Goal: Task Accomplishment & Management: Complete application form

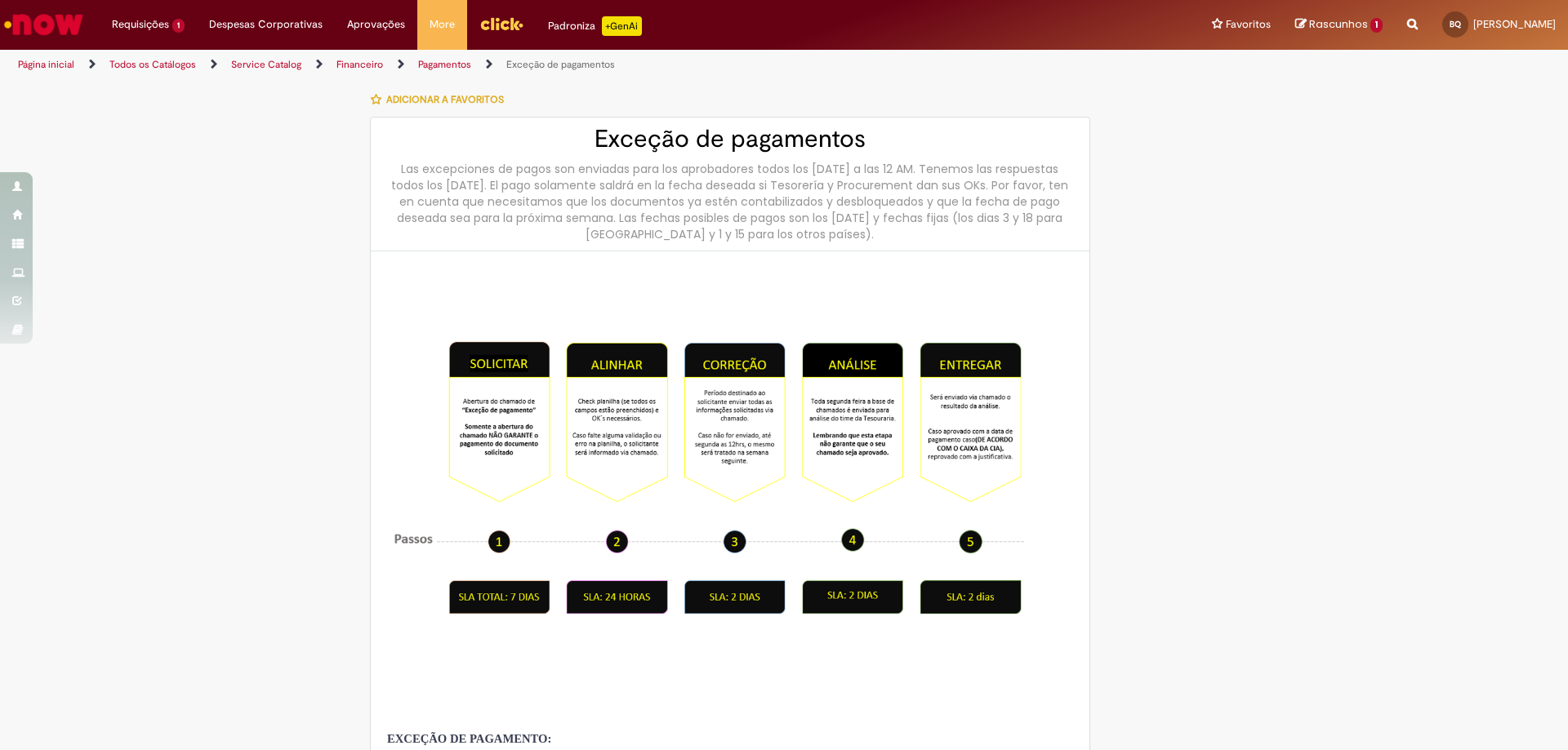
select select "***"
select select "******"
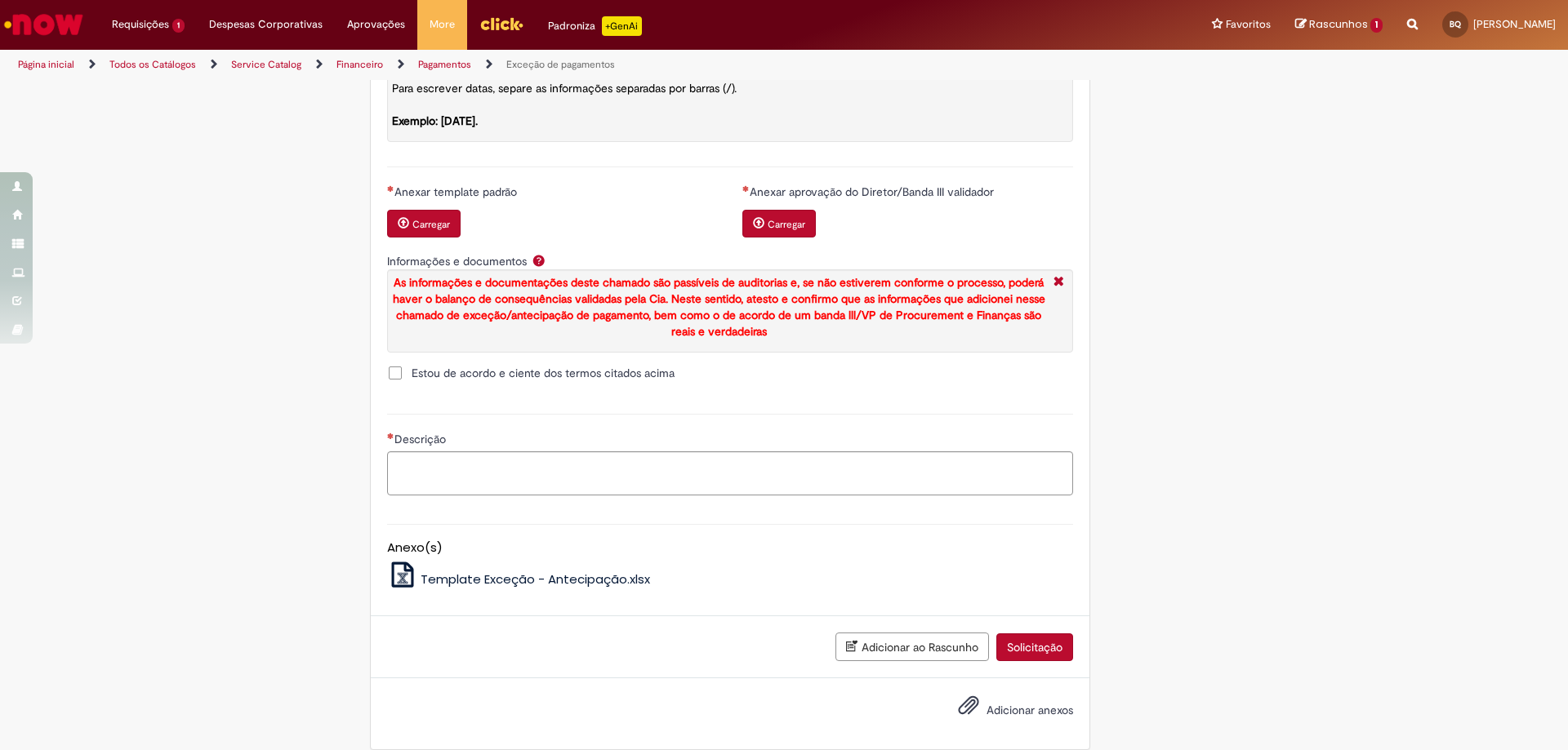
scroll to position [1797, 0]
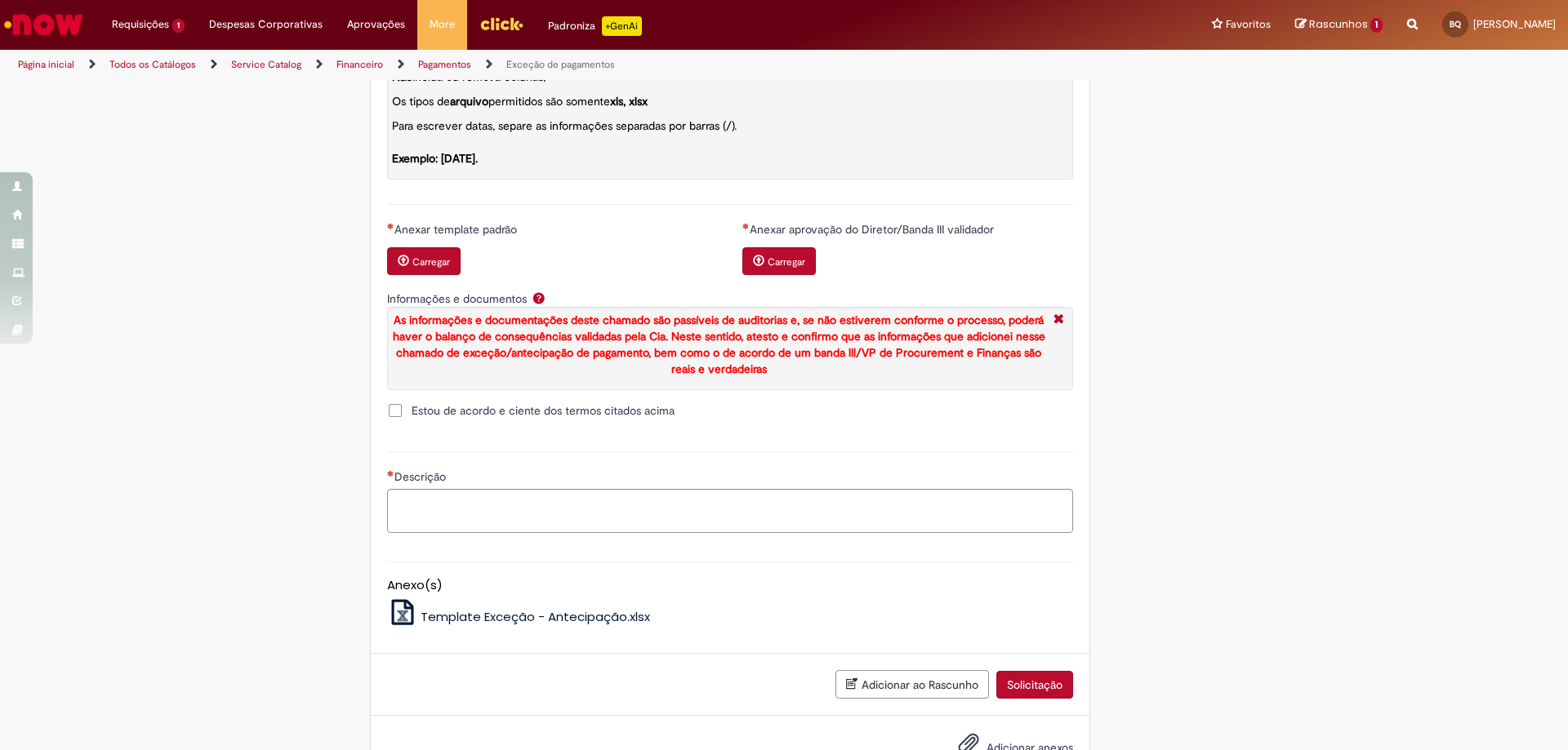
click at [440, 269] on small "Carregar" at bounding box center [431, 261] width 38 height 13
drag, startPoint x: 1002, startPoint y: 255, endPoint x: 789, endPoint y: 258, distance: 213.0
click at [789, 241] on div "Anexar aprovação do Diretor/Banda III validador" at bounding box center [907, 231] width 330 height 20
copy span "provação do Diretor/Banda III validador"
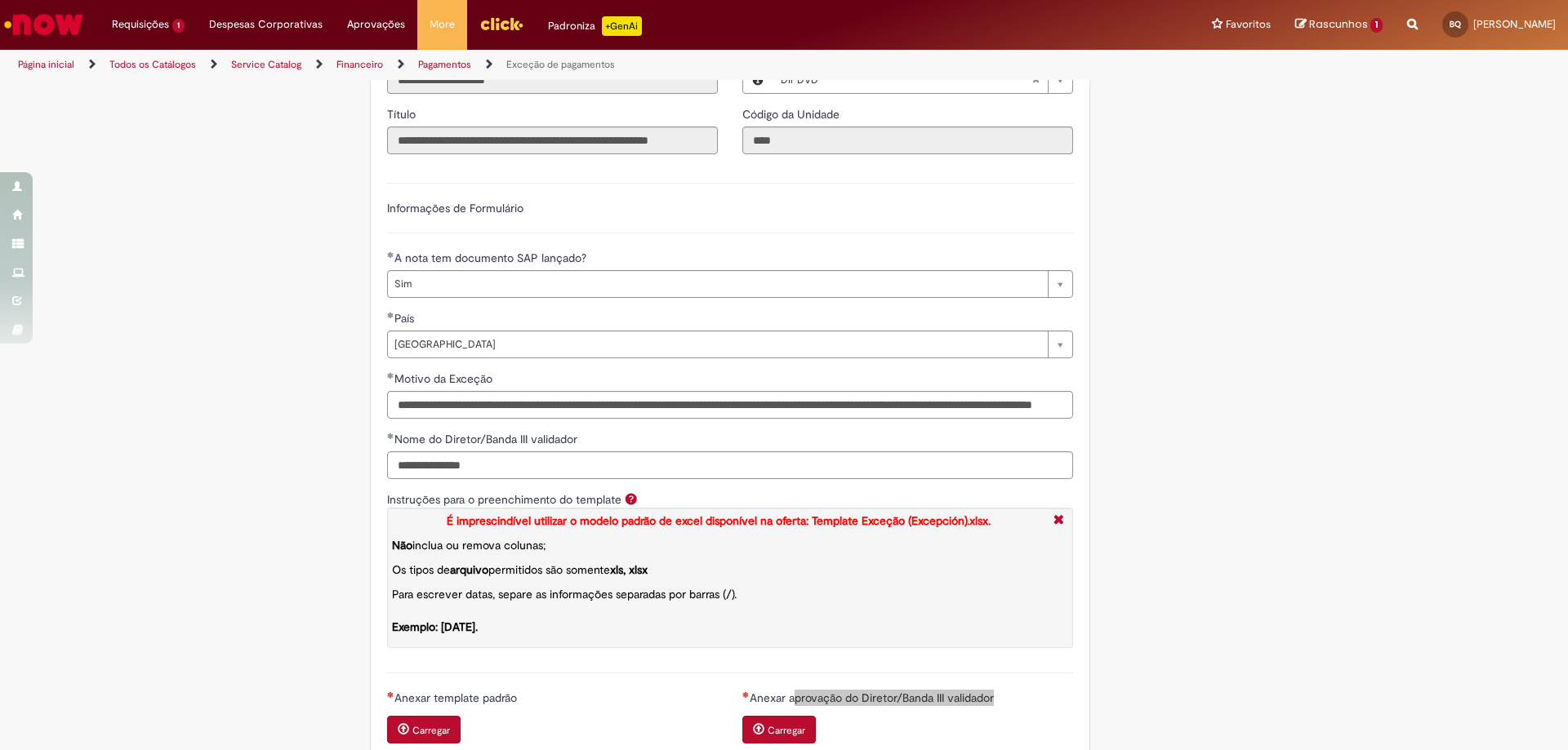
scroll to position [1469, 0]
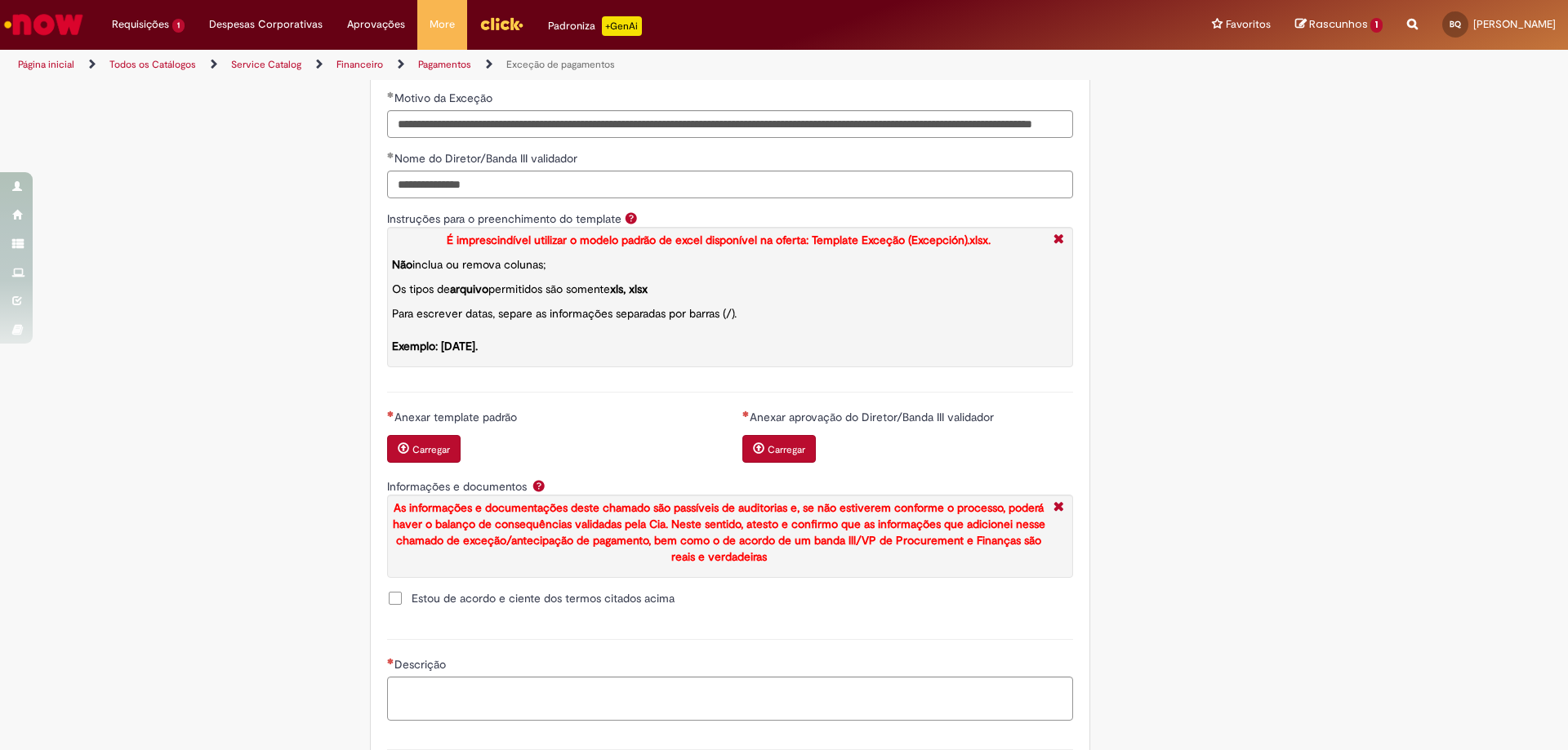
scroll to position [1714, 0]
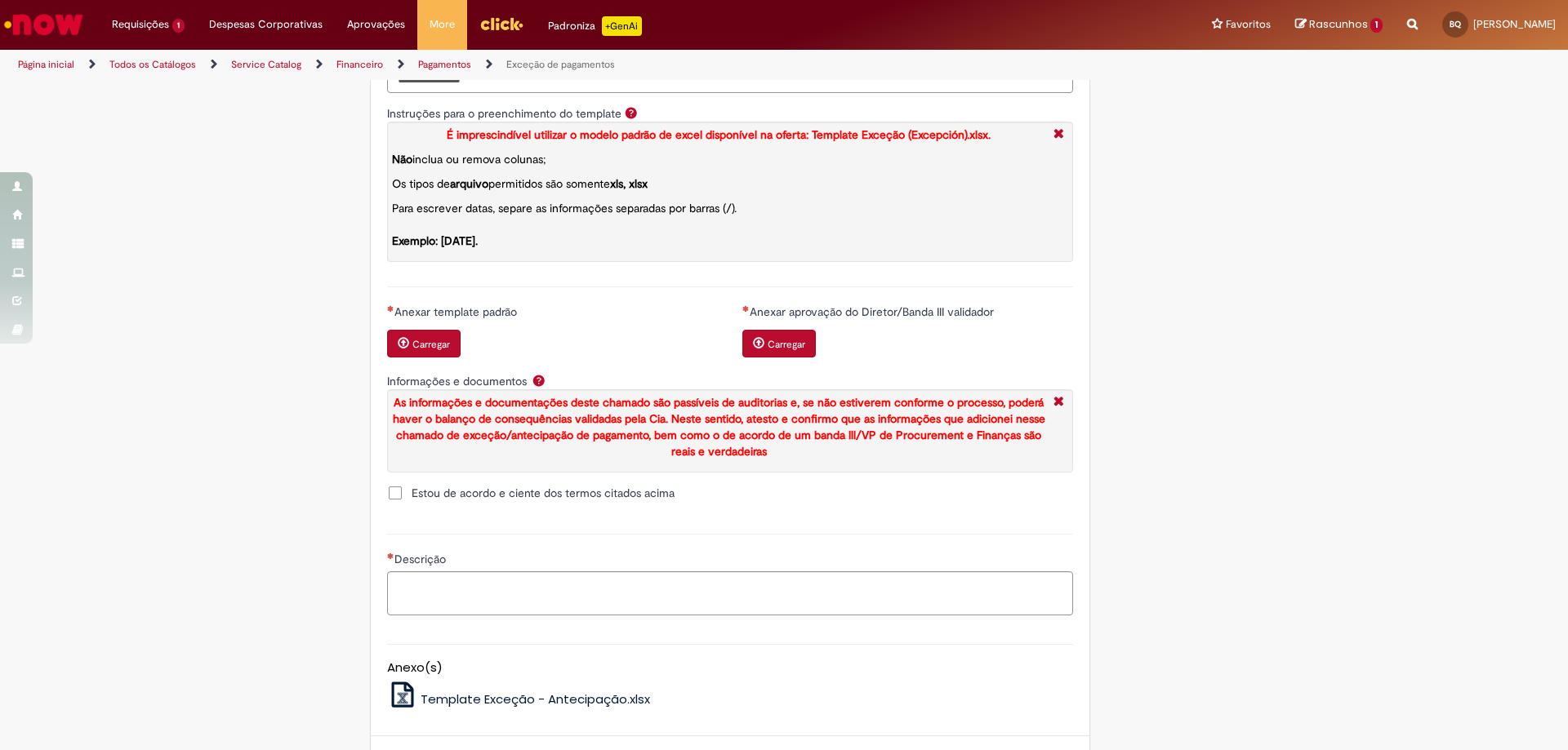
click at [431, 351] on small "Carregar" at bounding box center [431, 344] width 38 height 13
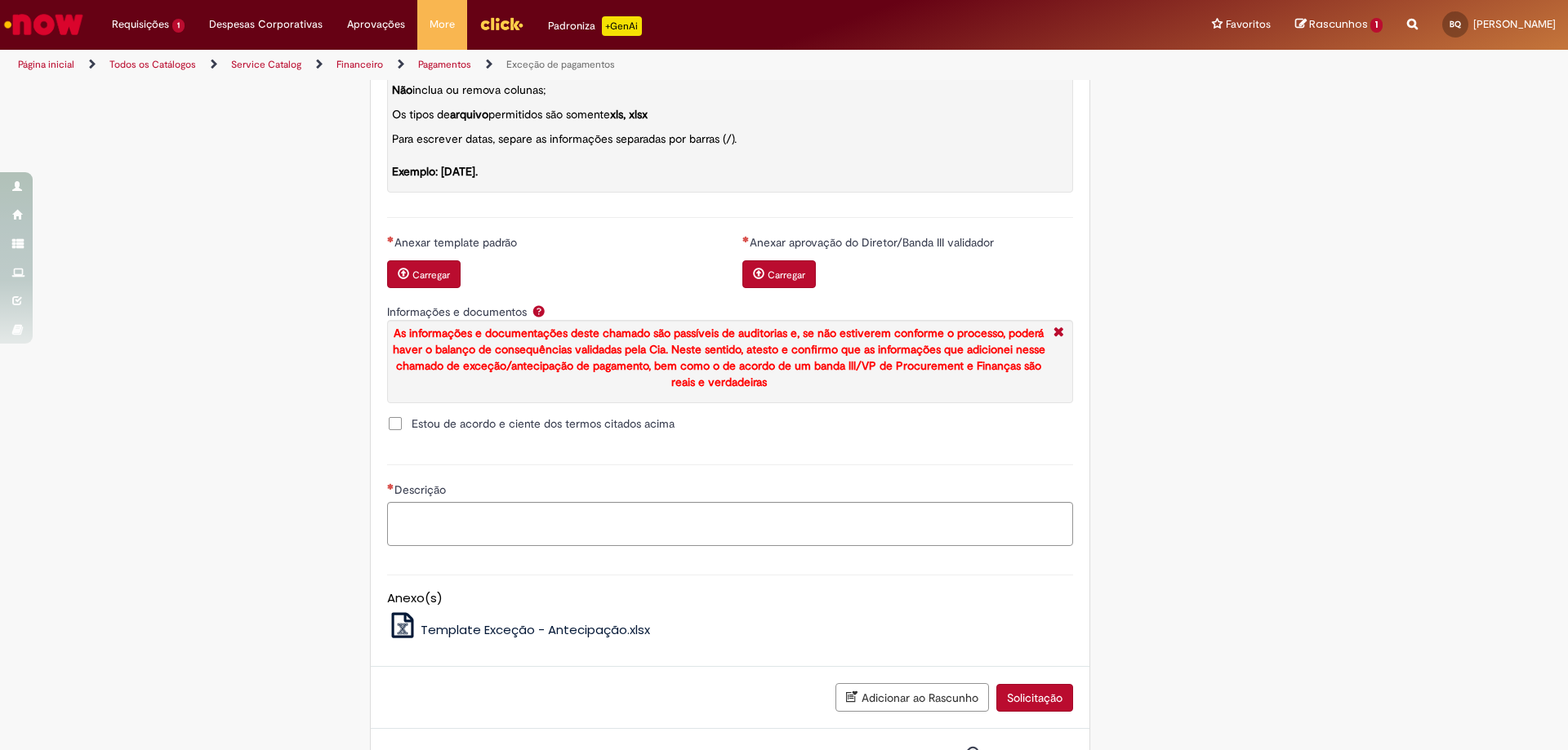
scroll to position [1879, 0]
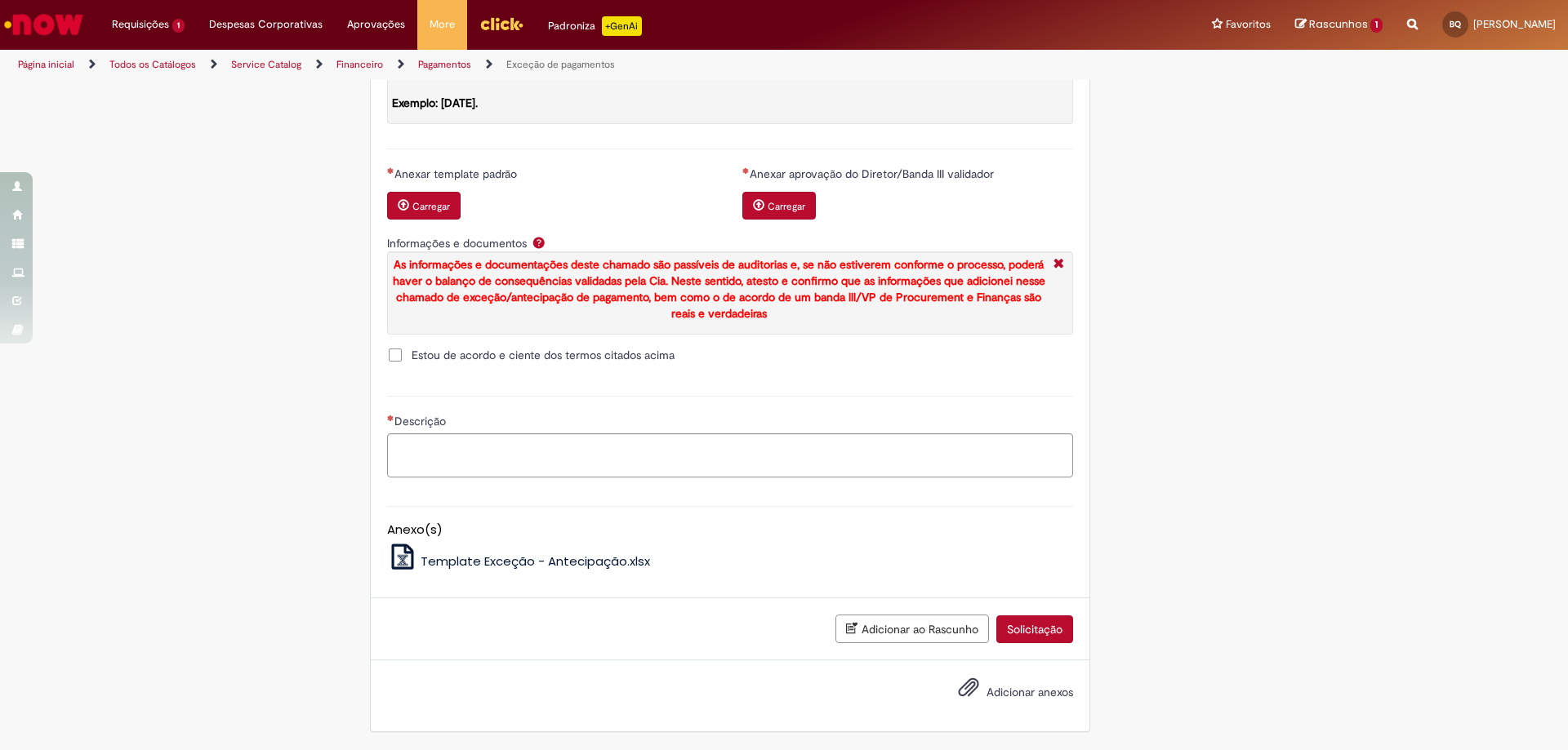
click at [412, 209] on small "Carregar" at bounding box center [431, 206] width 38 height 13
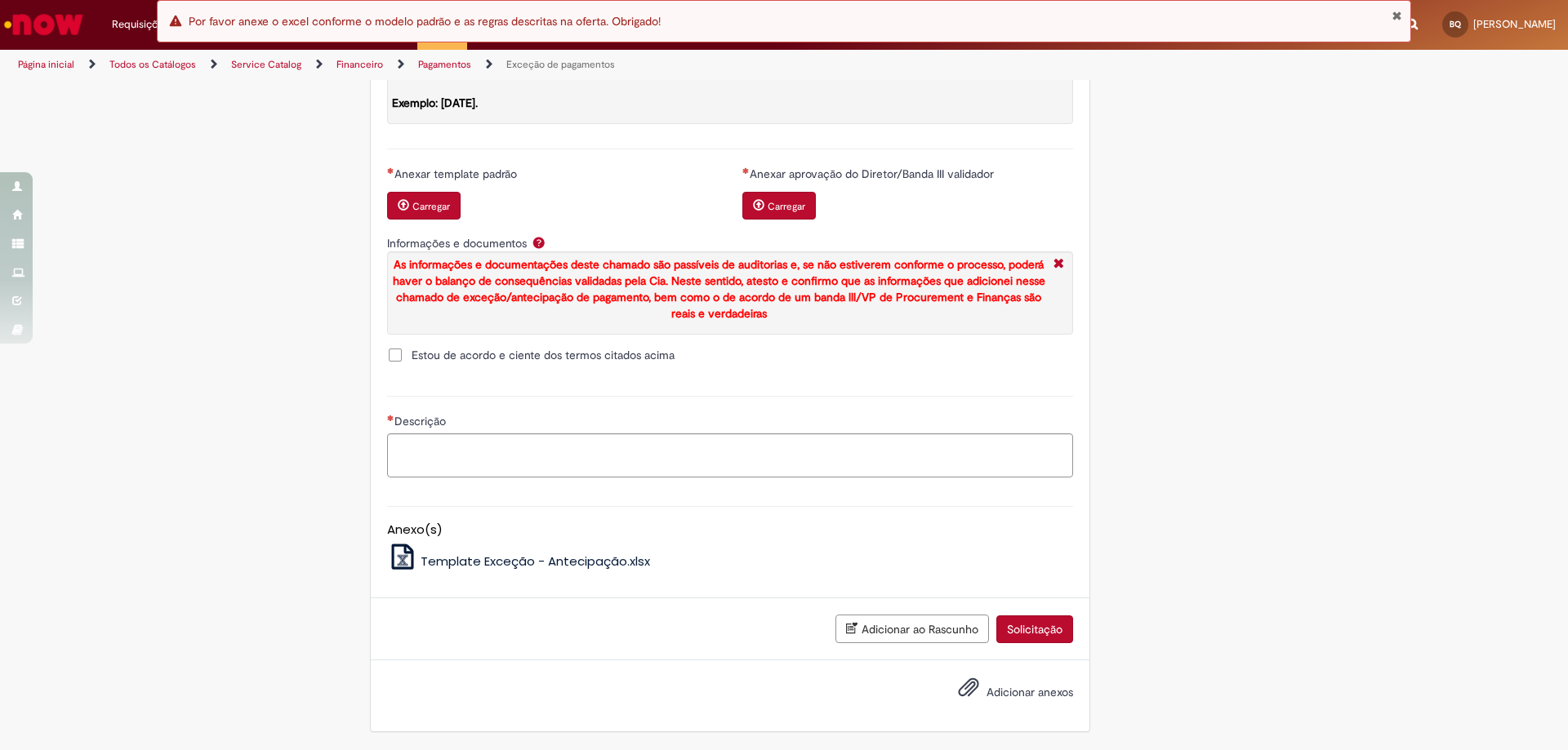
click at [994, 689] on span "Adicionar anexos" at bounding box center [1029, 693] width 86 height 15
click at [0, 0] on input "Adicionar anexos" at bounding box center [0, 0] width 0 height 0
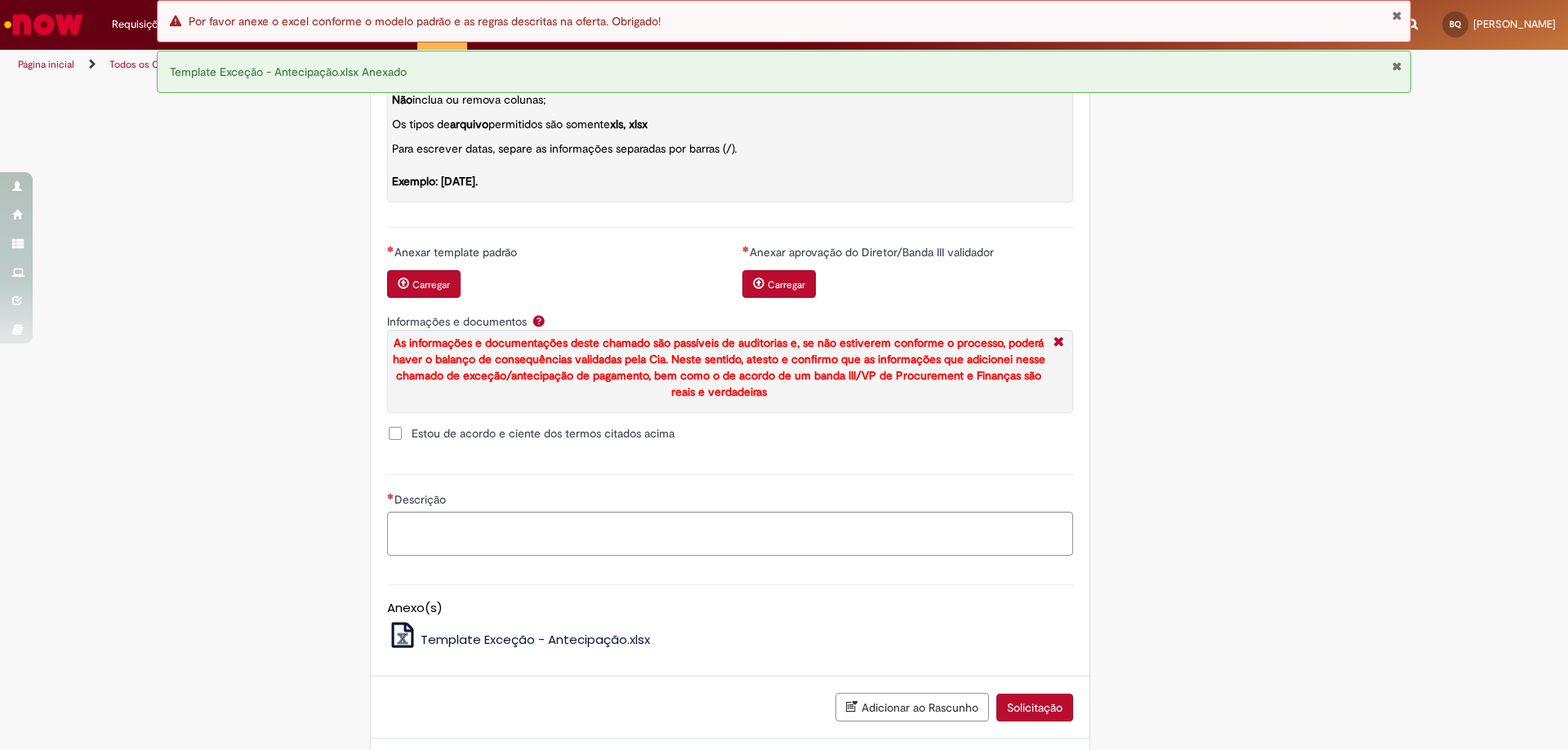
scroll to position [1937, 0]
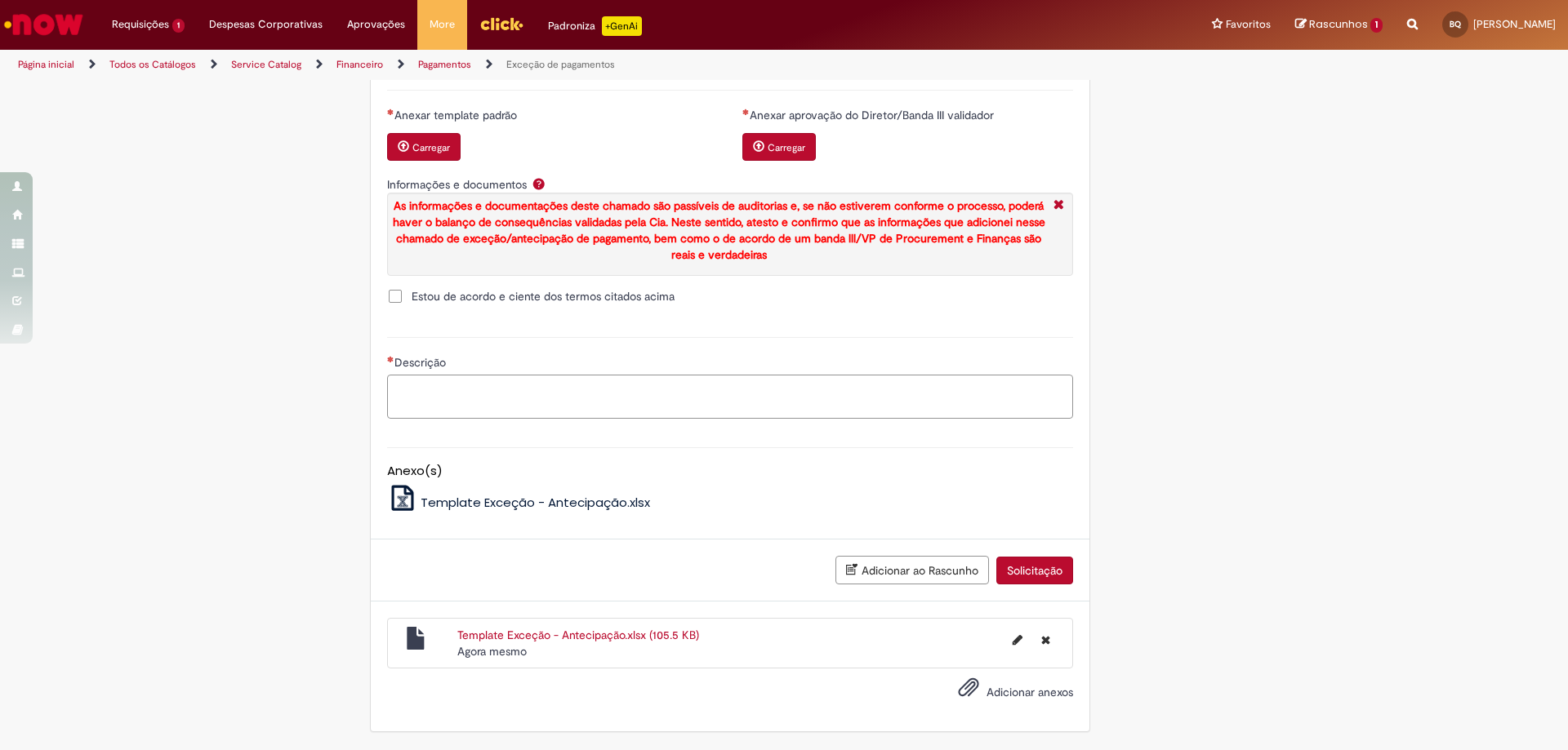
click at [817, 391] on textarea "Descrição" at bounding box center [731, 397] width 686 height 44
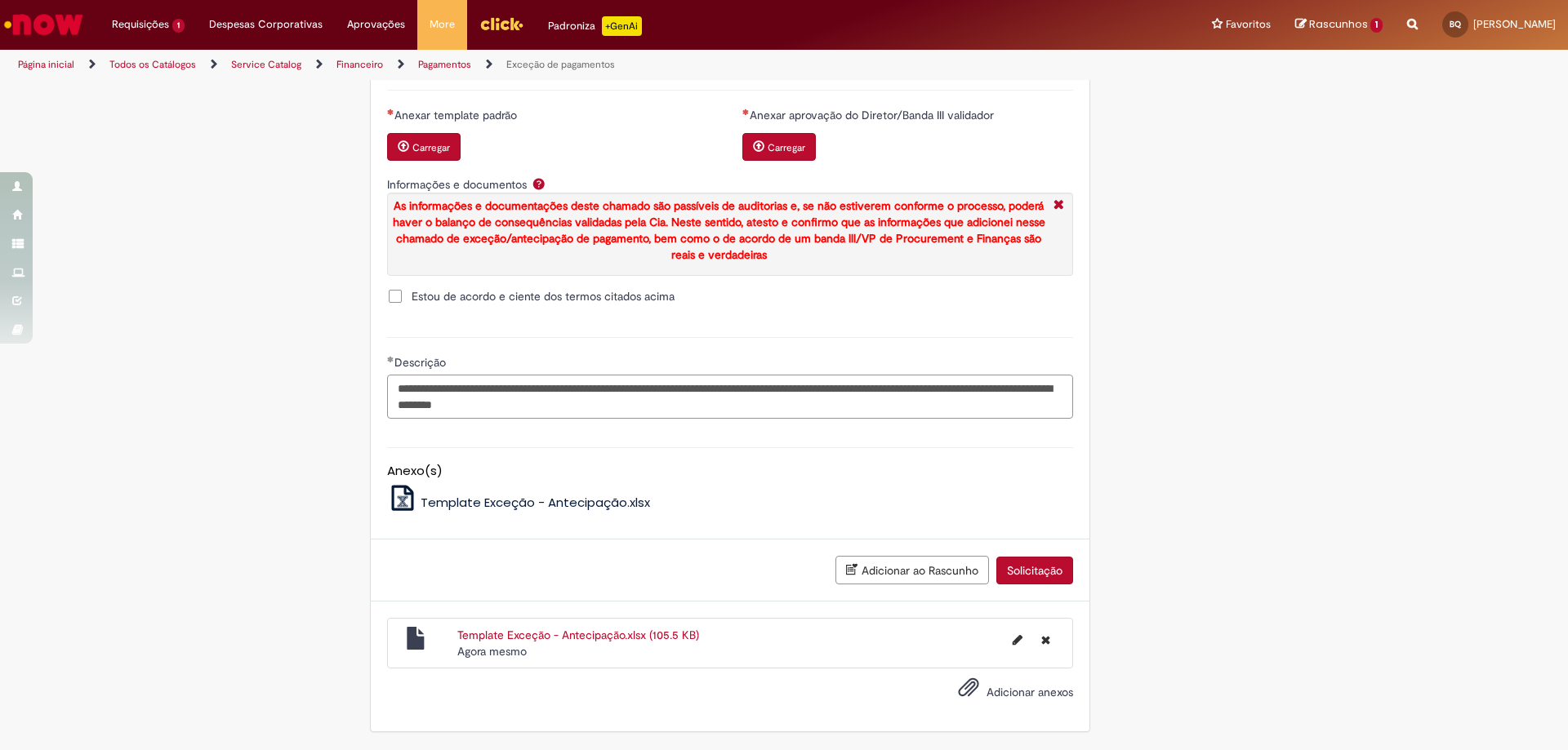
type textarea "**********"
click at [794, 142] on small "Carregar" at bounding box center [786, 148] width 38 height 13
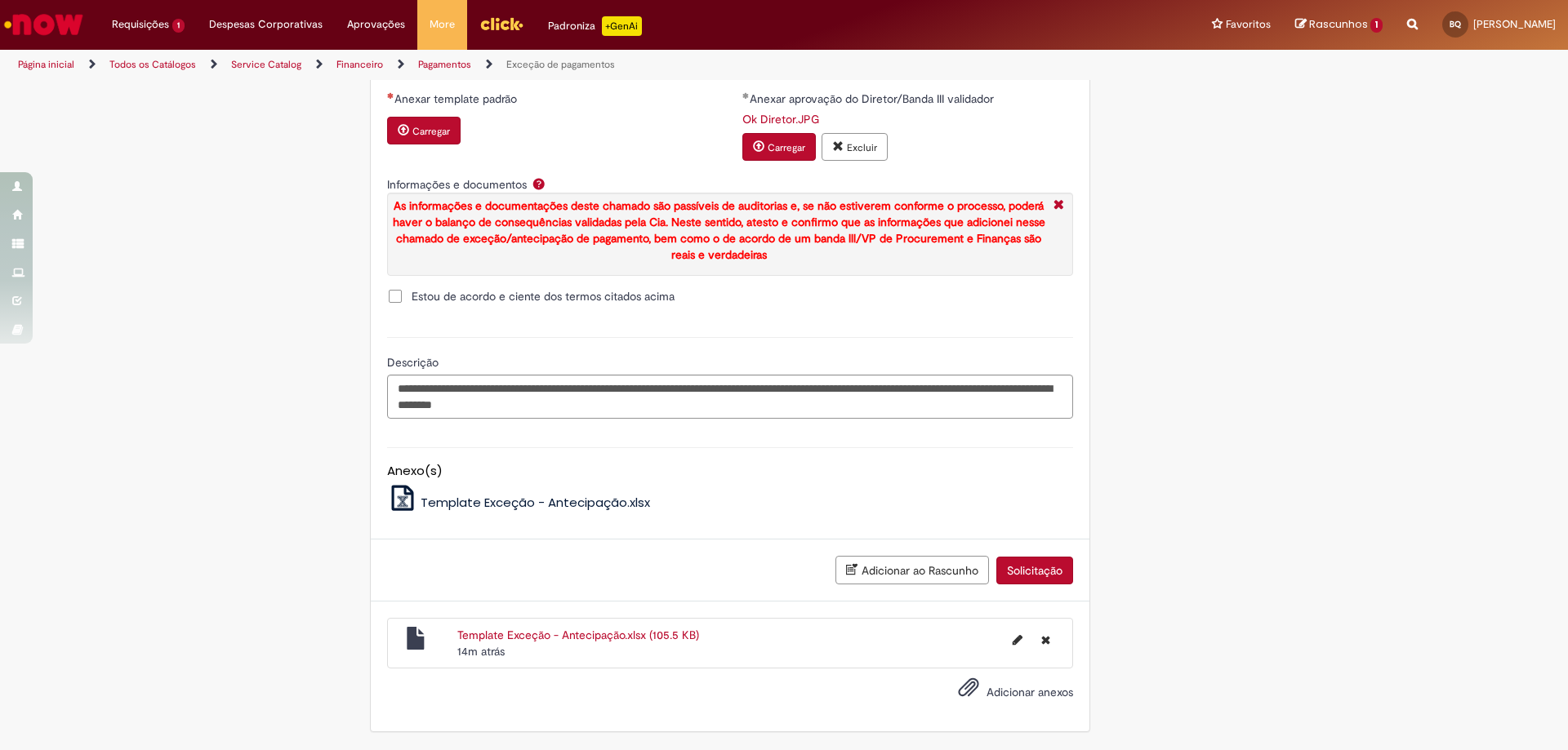
scroll to position [1954, 0]
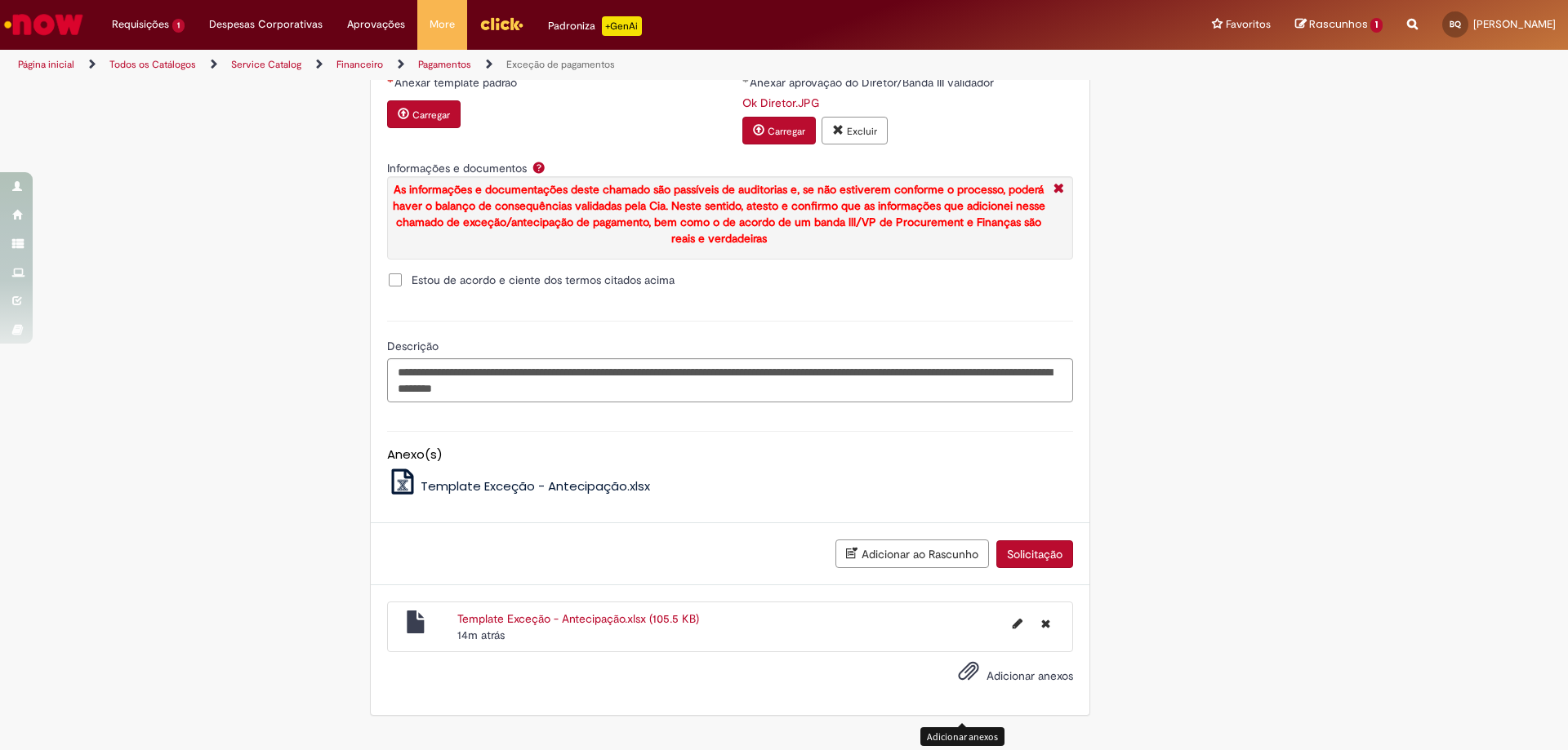
click at [962, 682] on span "Adicionar anexos" at bounding box center [968, 672] width 20 height 20
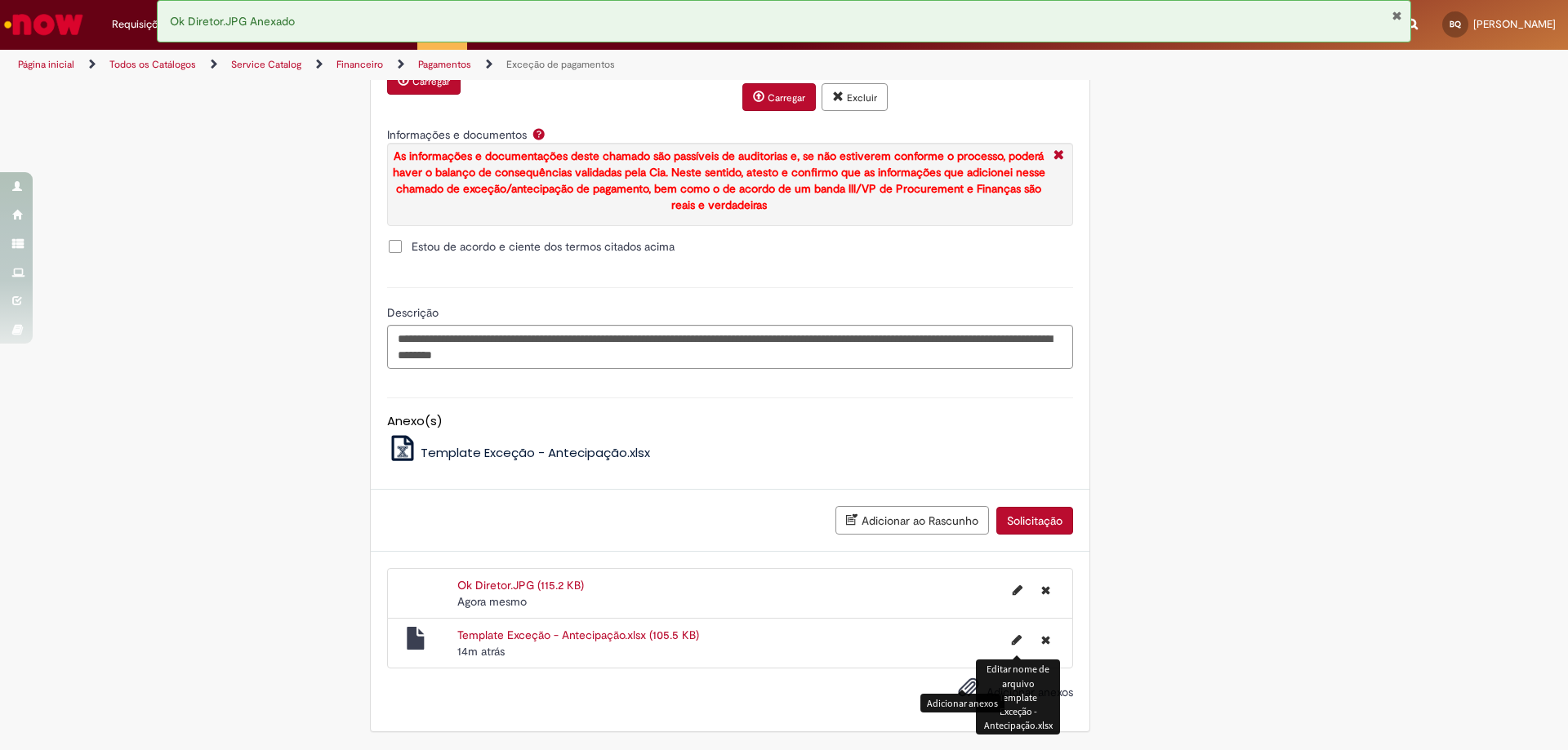
scroll to position [2003, 0]
click at [959, 695] on span "Adicionar anexos" at bounding box center [968, 688] width 20 height 20
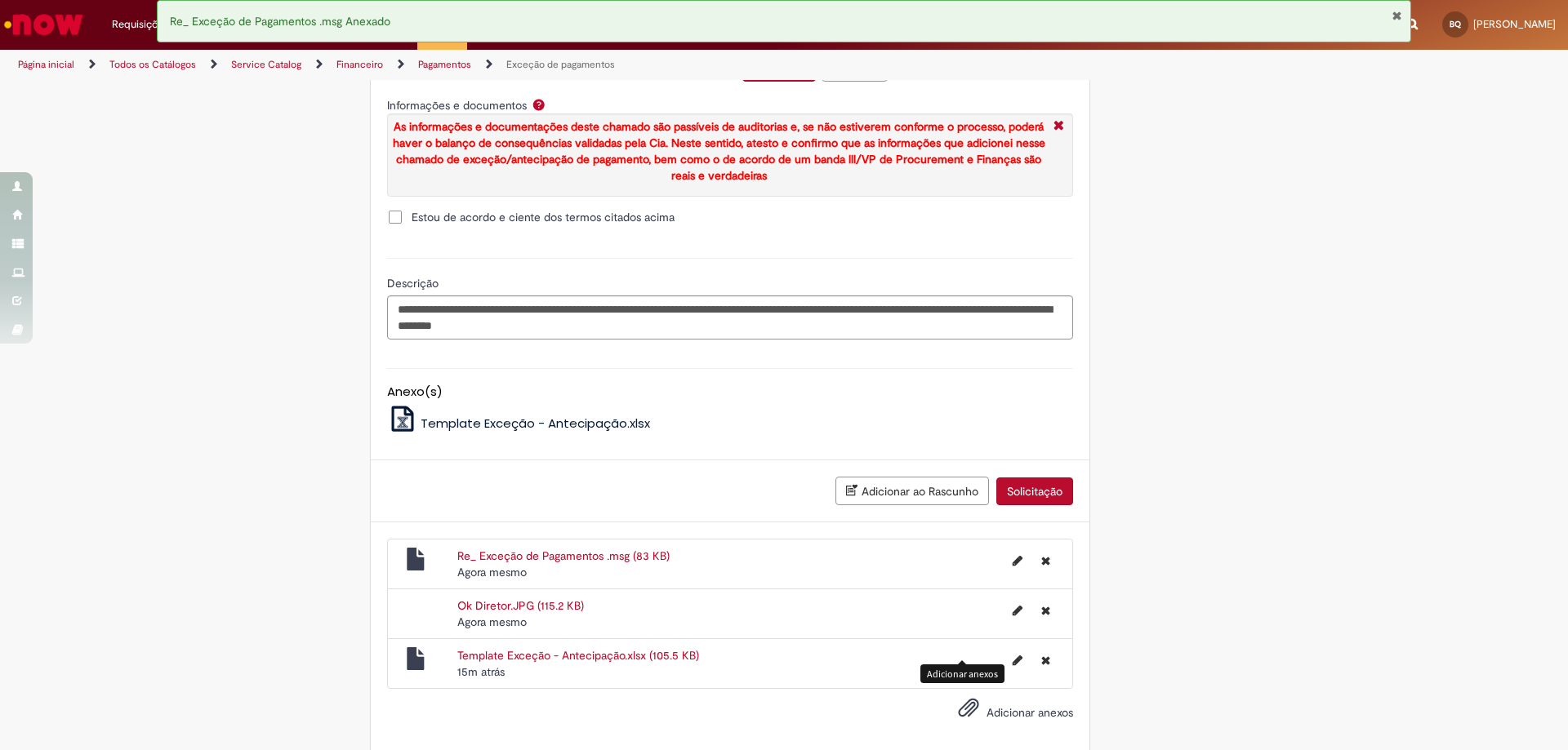
scroll to position [2053, 0]
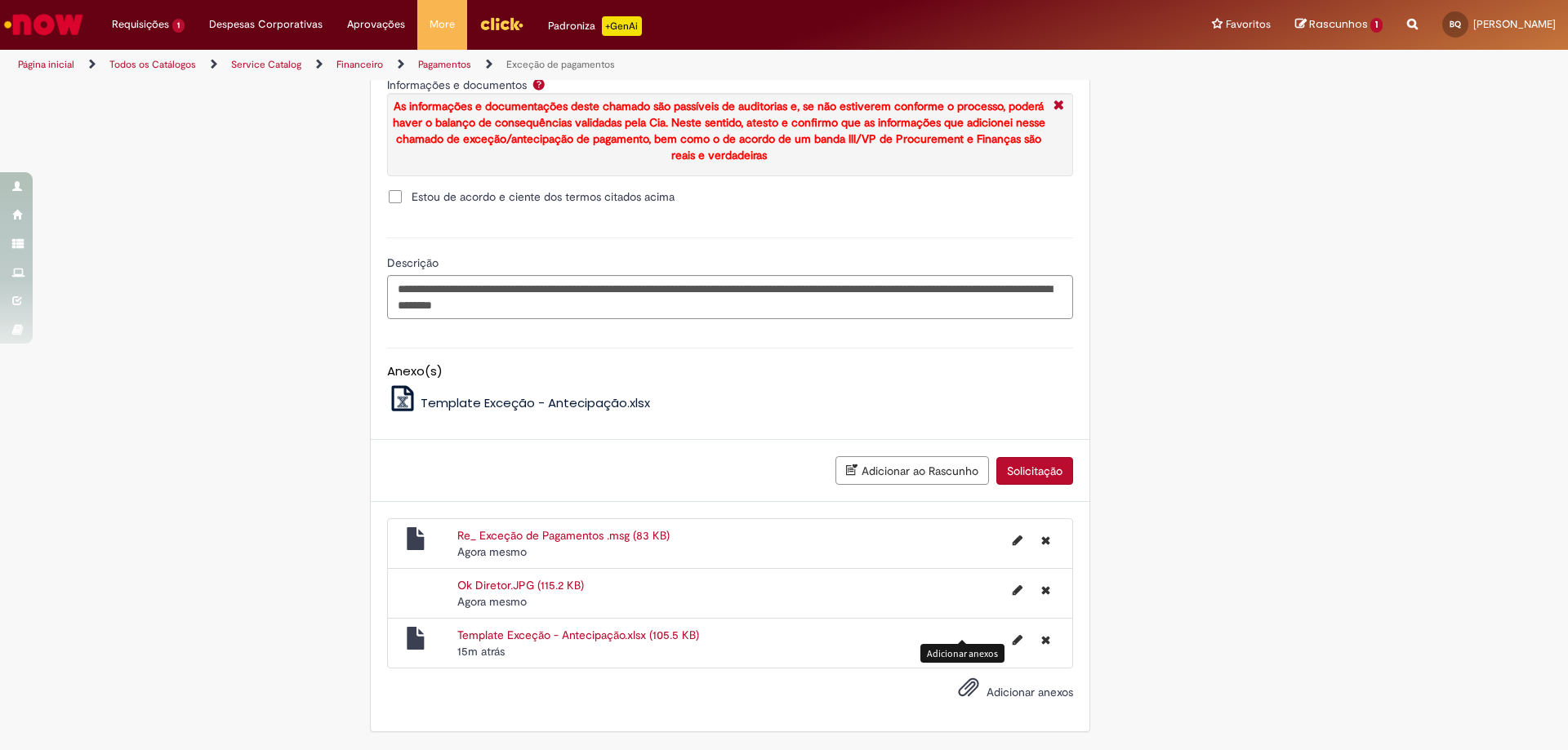
click at [1038, 469] on button "Solicitação" at bounding box center [1035, 471] width 77 height 28
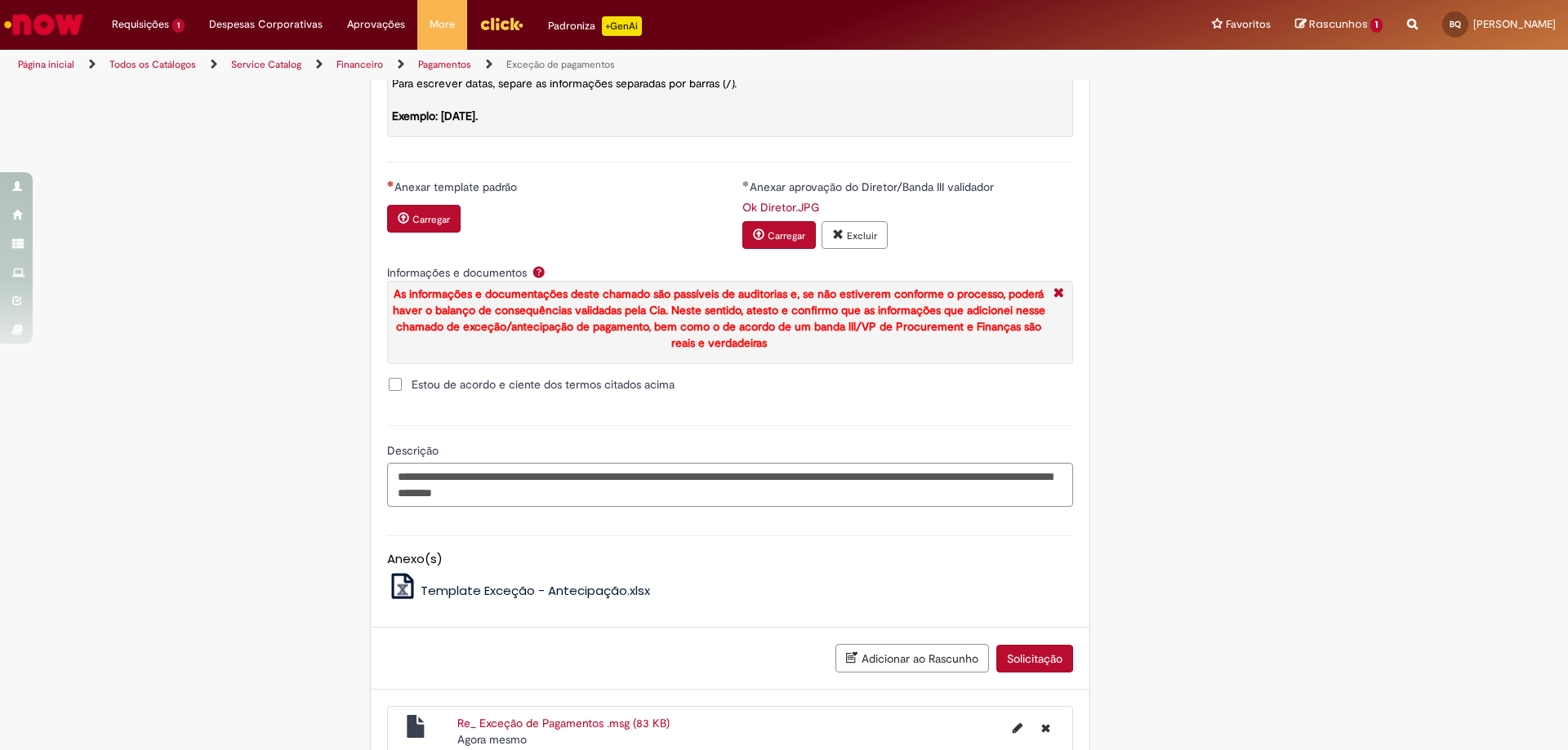
scroll to position [1828, 0]
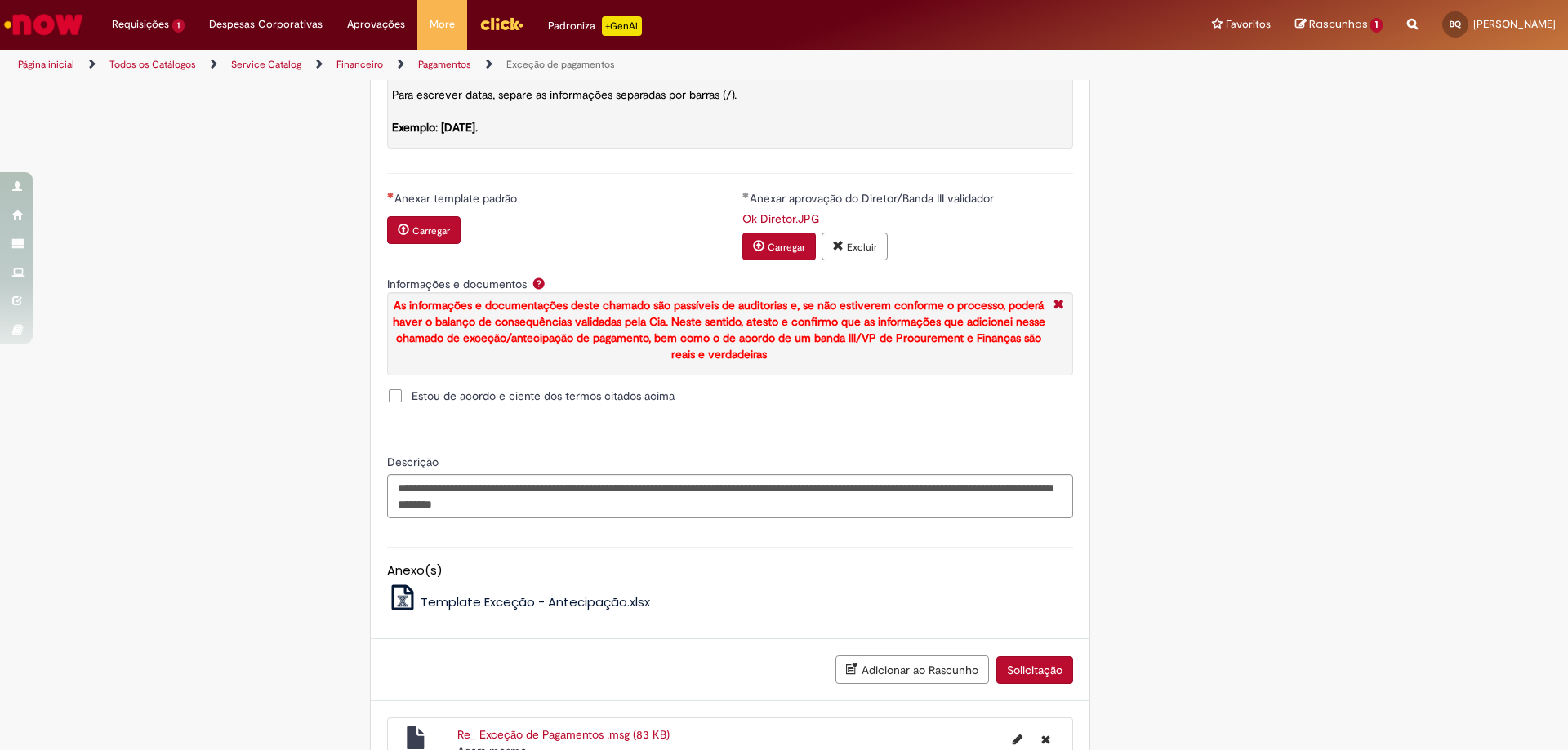
click at [419, 237] on small "Carregar" at bounding box center [431, 230] width 38 height 13
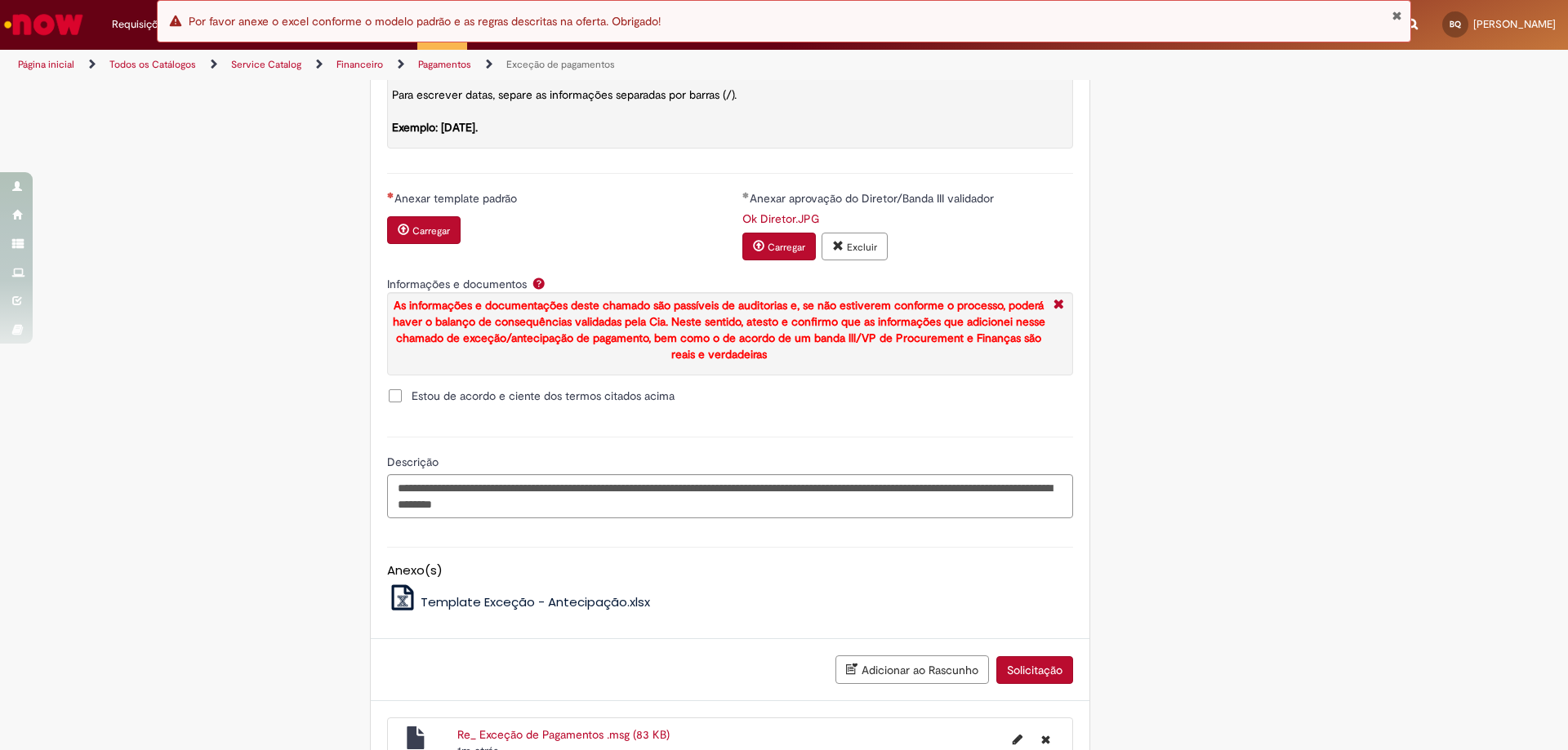
click at [420, 237] on small "Carregar" at bounding box center [431, 230] width 38 height 13
click at [1043, 684] on button "Solicitação" at bounding box center [1035, 670] width 77 height 28
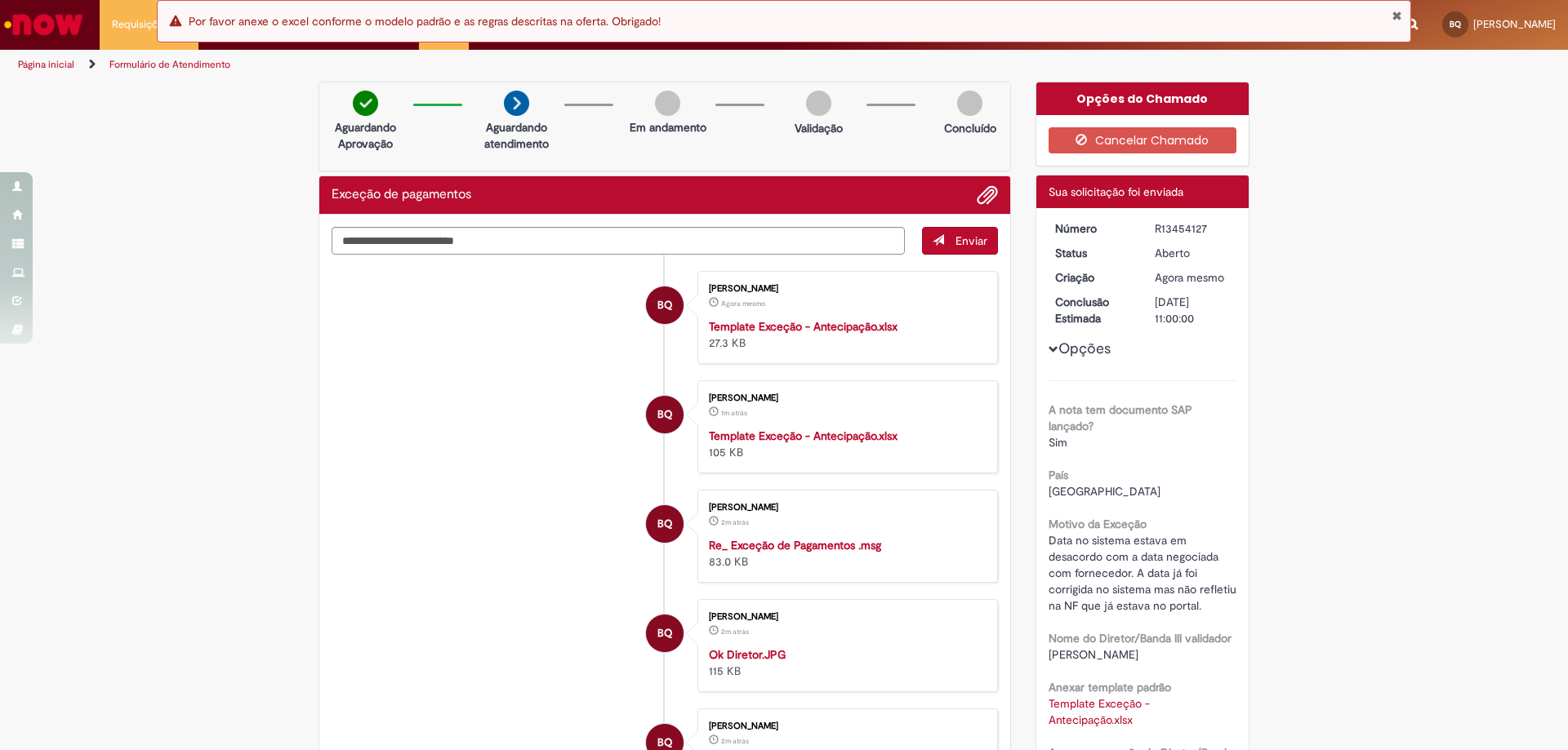
drag, startPoint x: 1219, startPoint y: 230, endPoint x: 1134, endPoint y: 220, distance: 85.6
click at [1134, 220] on dl "Número R13454127 Status Aberto Criação Agora mesmo Agora mesmo Conclusão Estima…" at bounding box center [1143, 220] width 201 height 0
copy dl "Número R13454127"
click at [1344, 416] on div "Verificar Código de Barras Aguardando Aprovação Aguardando atendimento Em andam…" at bounding box center [784, 759] width 1568 height 1354
click at [436, 388] on li "BQ Barbara Quintao Queiroga 11m atrás 11 minutos atrás Template Exceção - Antec…" at bounding box center [664, 427] width 667 height 93
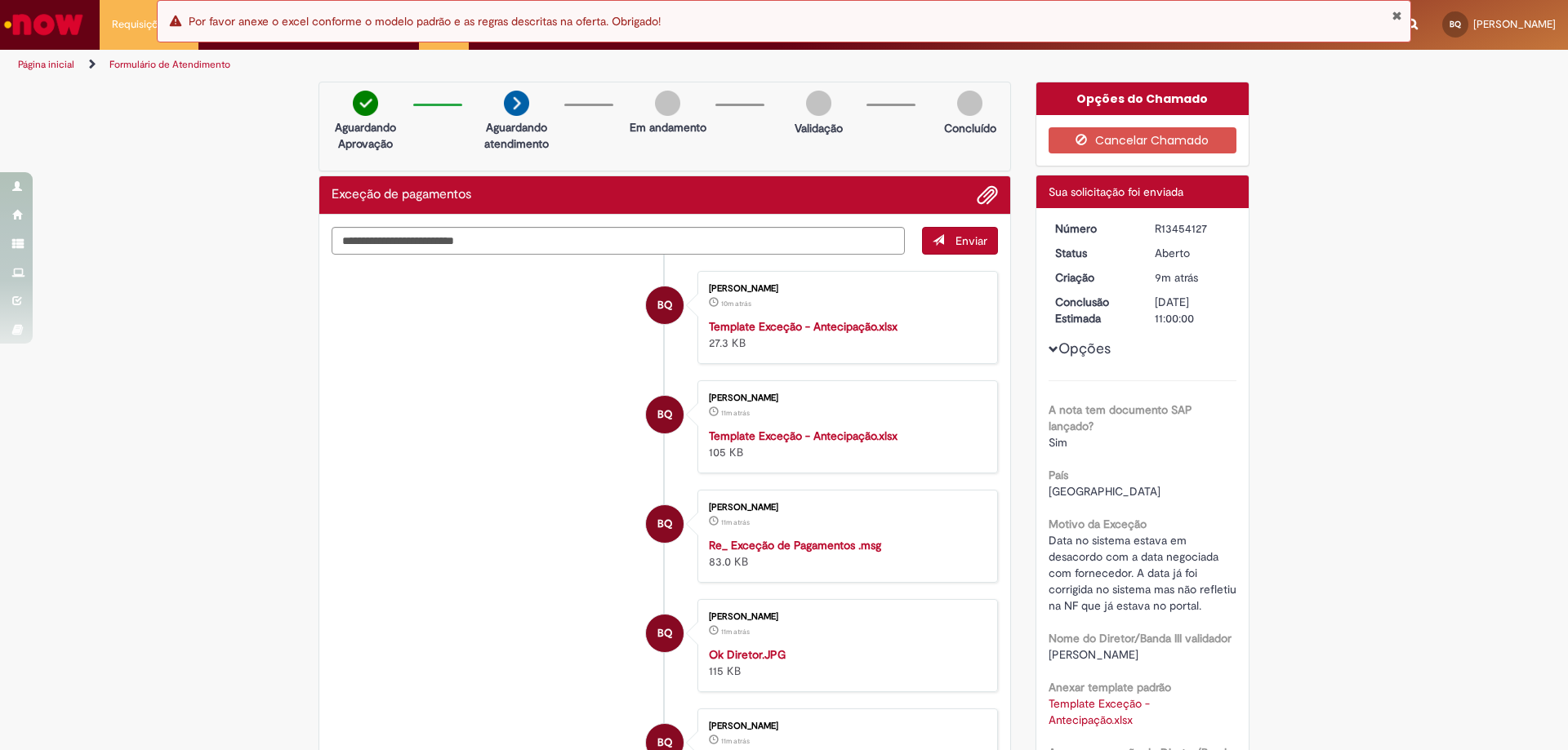
click at [1397, 16] on button "Fechar Notificação" at bounding box center [1396, 15] width 10 height 13
